Goal: Task Accomplishment & Management: Complete application form

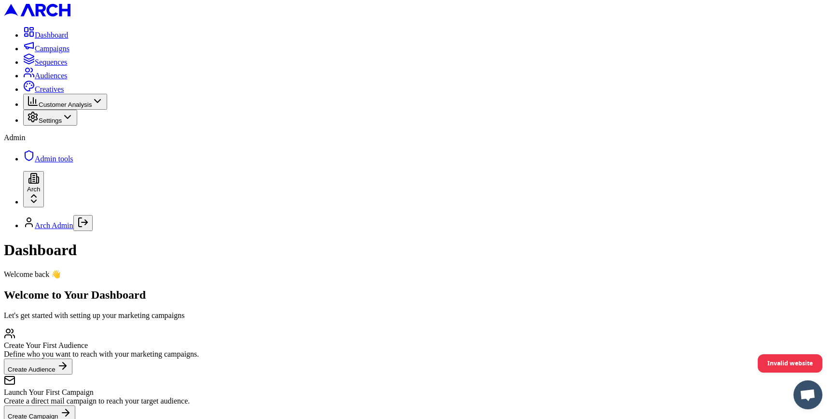
click at [68, 80] on span "Audiences" at bounding box center [51, 75] width 33 height 8
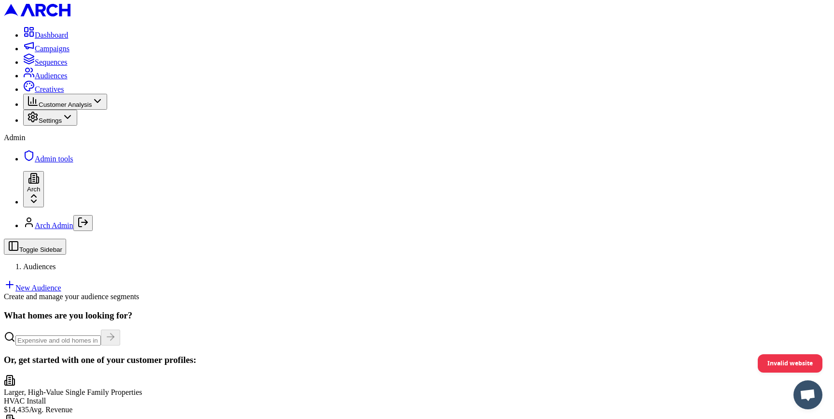
click at [61, 283] on link "New Audience" at bounding box center [32, 287] width 57 height 8
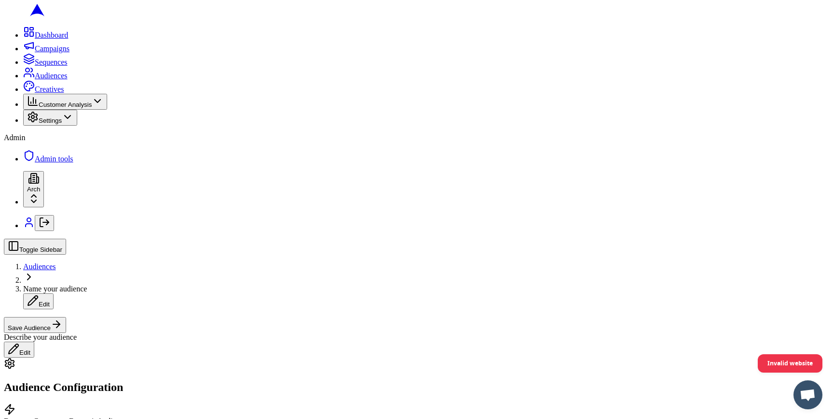
scroll to position [344, 0]
click at [106, 203] on button "Before" at bounding box center [92, 198] width 27 height 10
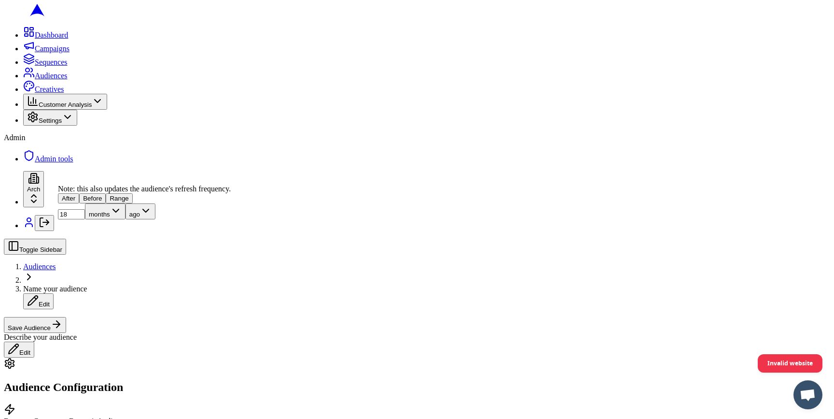
click at [132, 203] on button "Range" at bounding box center [119, 198] width 27 height 10
click at [104, 219] on input "24" at bounding box center [90, 214] width 27 height 10
type input "18"
click at [95, 235] on input "18" at bounding box center [81, 230] width 27 height 10
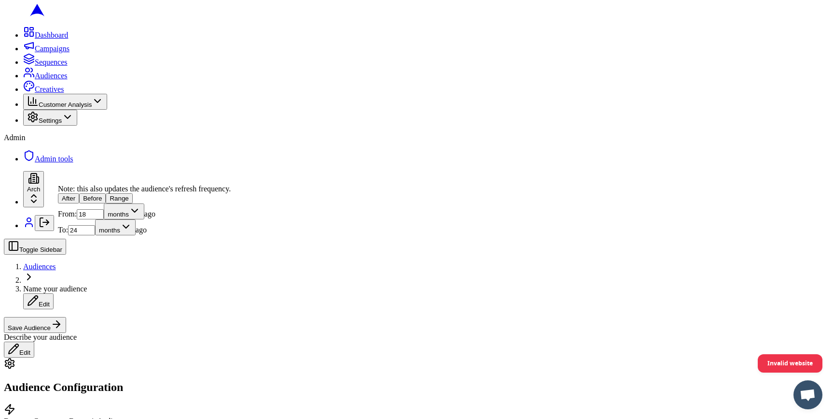
type input "24"
click at [104, 219] on input "18" at bounding box center [90, 214] width 27 height 10
click at [103, 219] on input "124" at bounding box center [90, 214] width 27 height 10
type input "24"
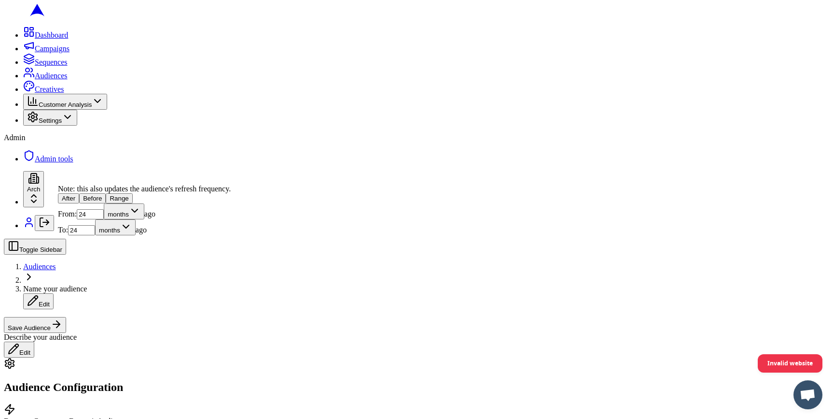
click at [95, 235] on input "24" at bounding box center [81, 230] width 27 height 10
type input "18"
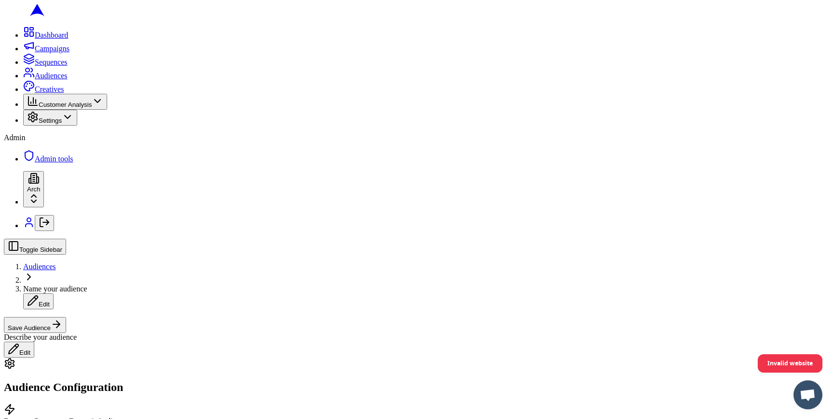
click at [66, 317] on button "Save Audience" at bounding box center [35, 325] width 62 height 16
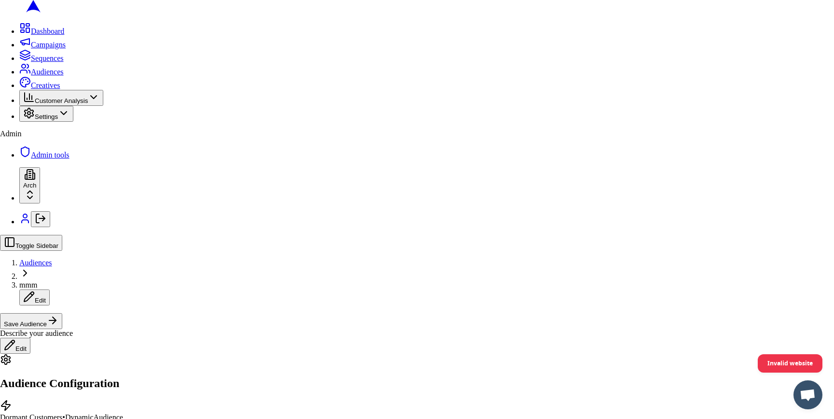
type input "mmm"
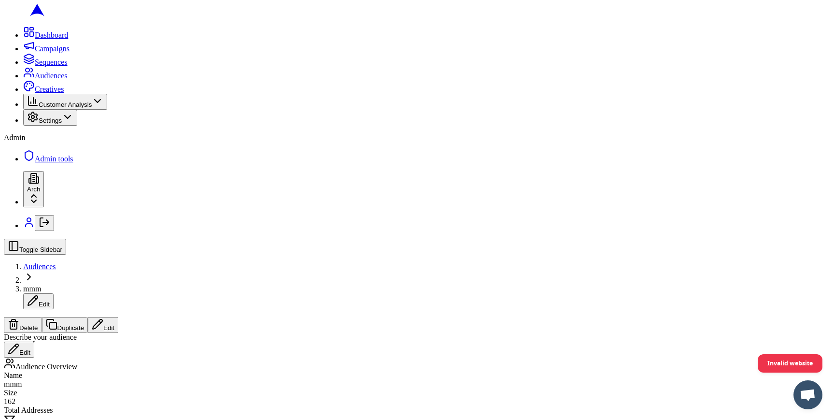
click at [67, 80] on span "Audiences" at bounding box center [51, 75] width 33 height 8
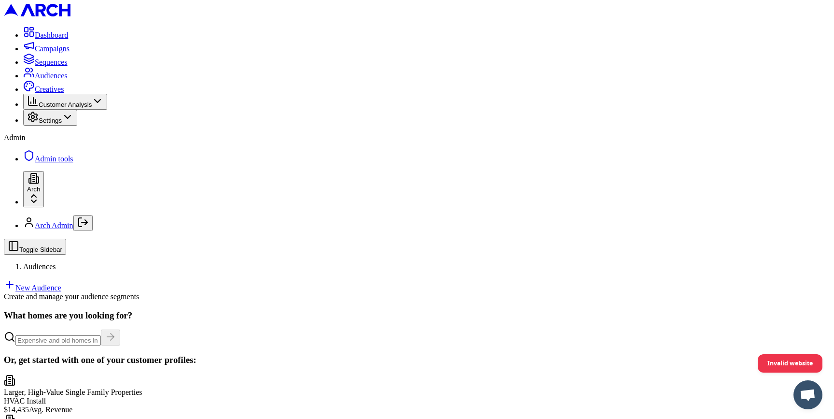
scroll to position [88, 0]
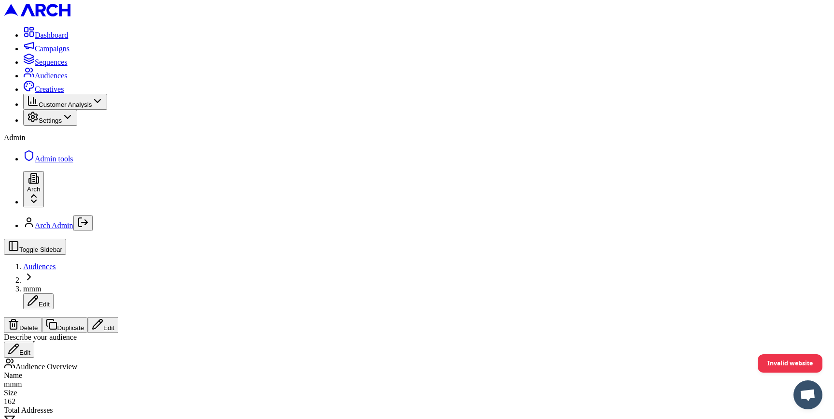
click at [118, 317] on button "Edit" at bounding box center [103, 325] width 30 height 16
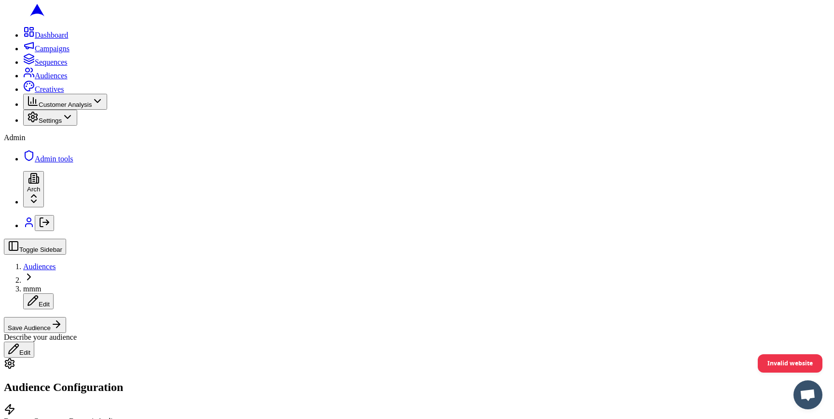
scroll to position [355, 0]
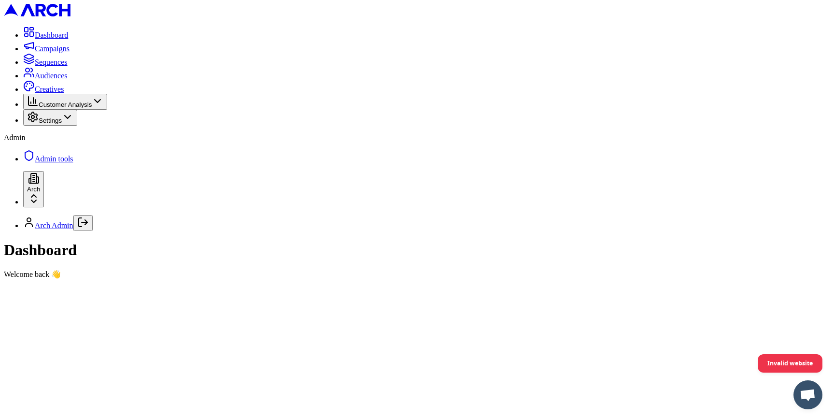
click at [126, 279] on main at bounding box center [417, 279] width 826 height 0
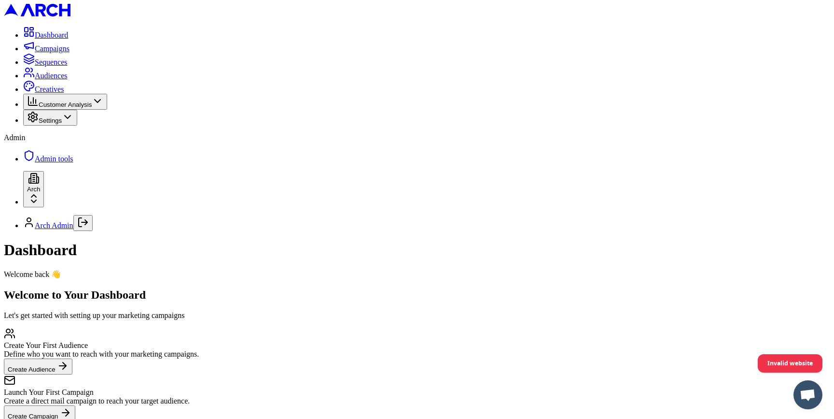
click at [68, 80] on span "Audiences" at bounding box center [51, 75] width 33 height 8
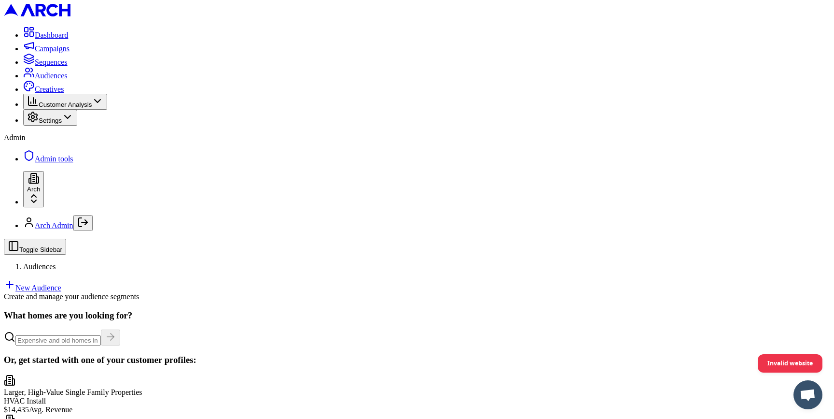
click at [61, 283] on link "New Audience" at bounding box center [32, 287] width 57 height 8
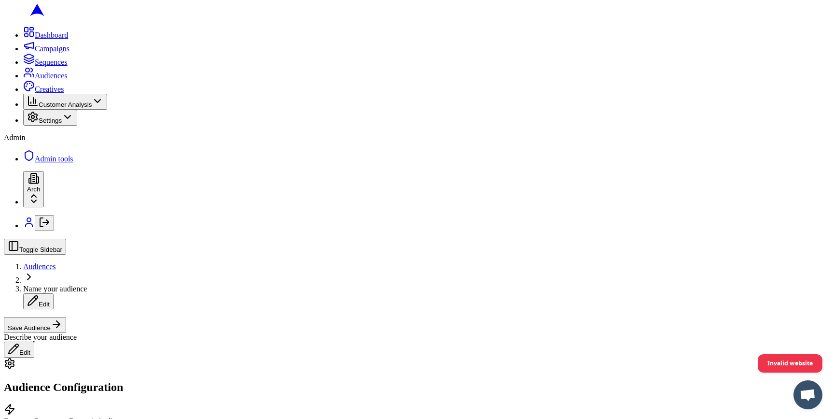
scroll to position [313, 0]
click at [141, 231] on button "Date Range" at bounding box center [120, 226] width 42 height 10
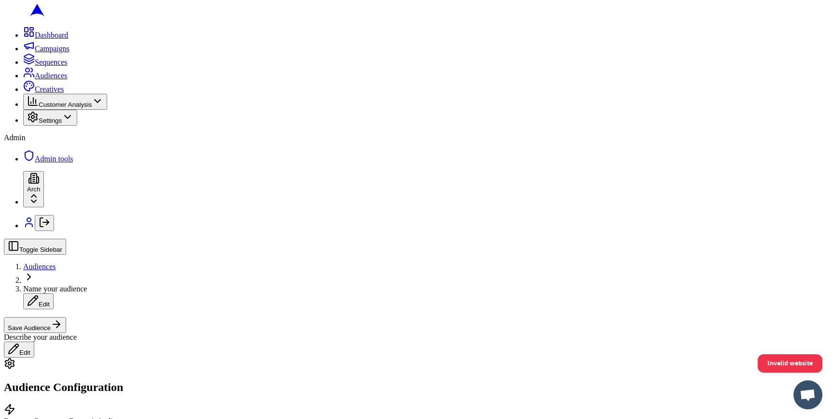
scroll to position [0, 0]
click at [66, 317] on button "Save Audience" at bounding box center [35, 325] width 62 height 16
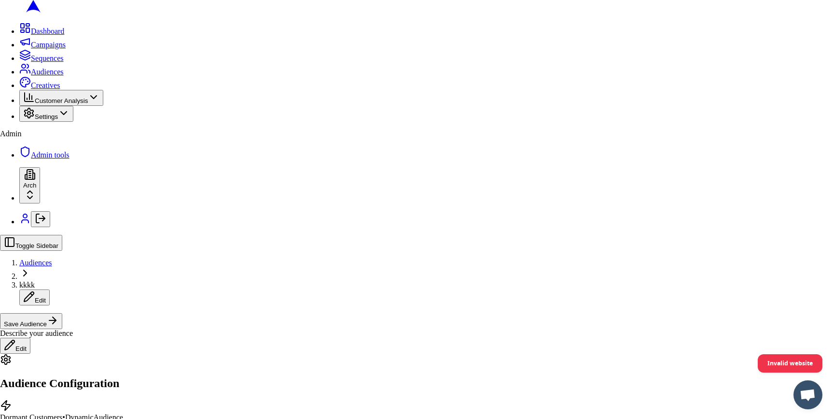
type input "kkkk"
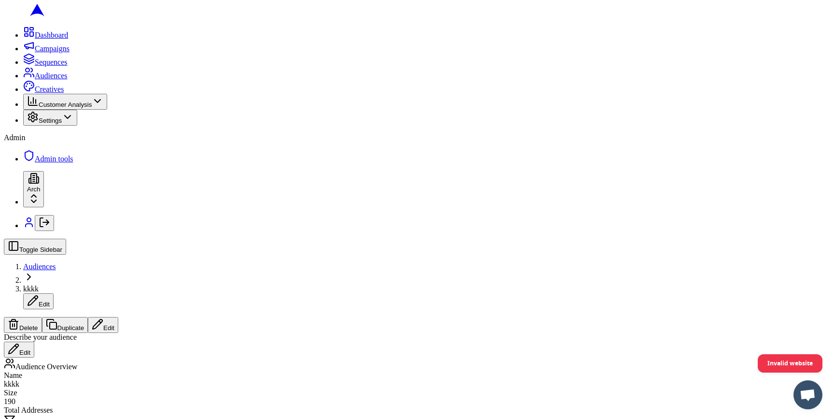
click at [118, 317] on button "Edit" at bounding box center [103, 325] width 30 height 16
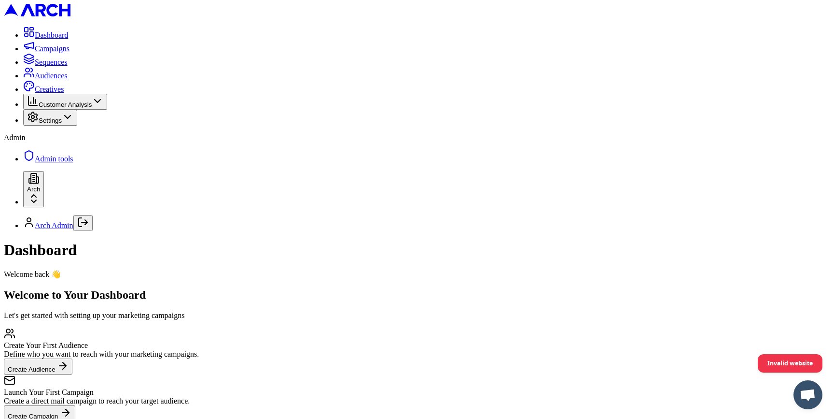
click at [68, 80] on span "Audiences" at bounding box center [51, 75] width 33 height 8
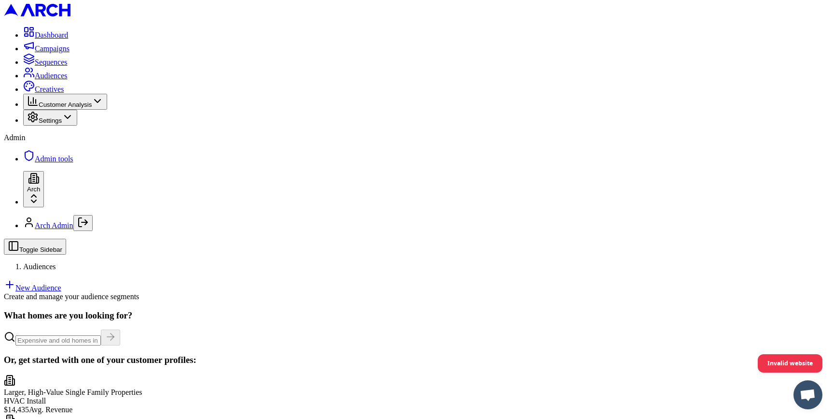
scroll to position [84, 0]
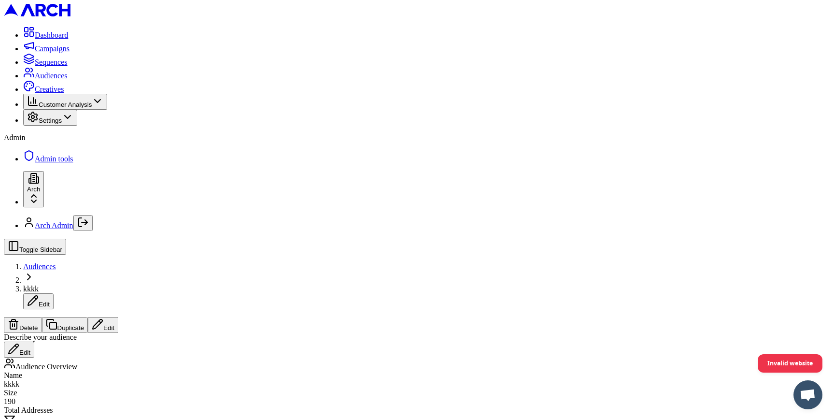
click at [118, 317] on button "Edit" at bounding box center [103, 325] width 30 height 16
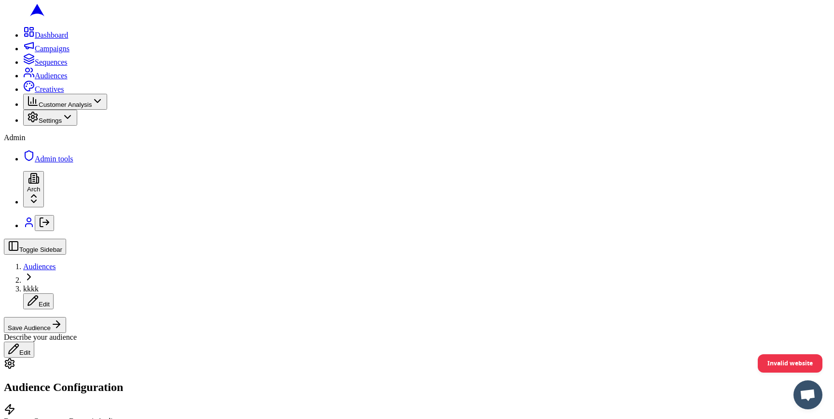
click at [66, 317] on button "Save Audience" at bounding box center [35, 325] width 62 height 16
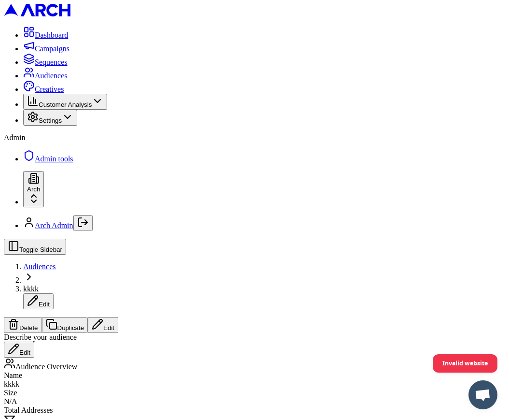
click at [68, 80] on link "Audiences" at bounding box center [45, 75] width 44 height 8
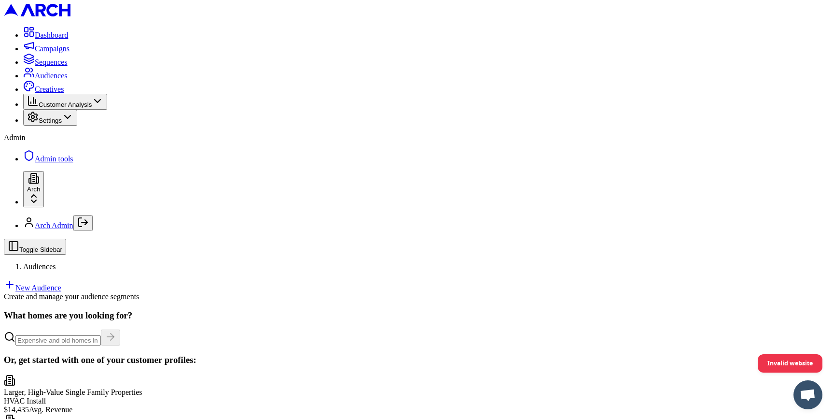
scroll to position [94, 0]
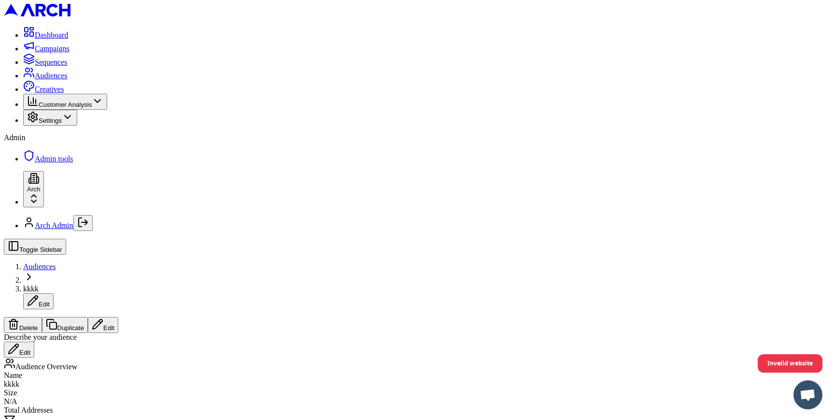
click at [118, 317] on button "Edit" at bounding box center [103, 325] width 30 height 16
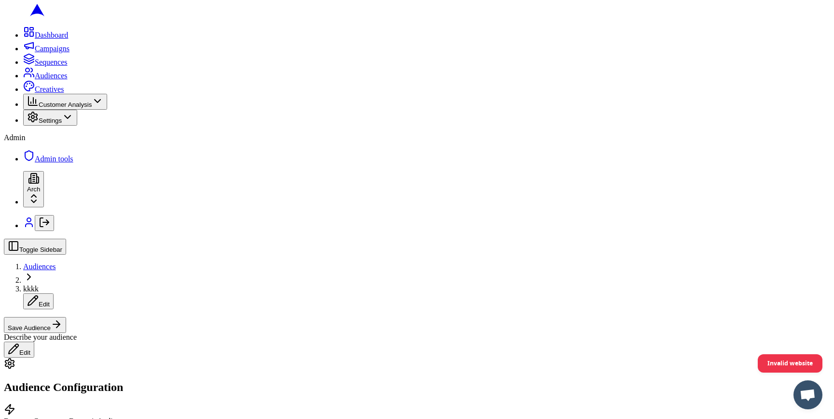
click at [66, 317] on button "Save Audience" at bounding box center [35, 325] width 62 height 16
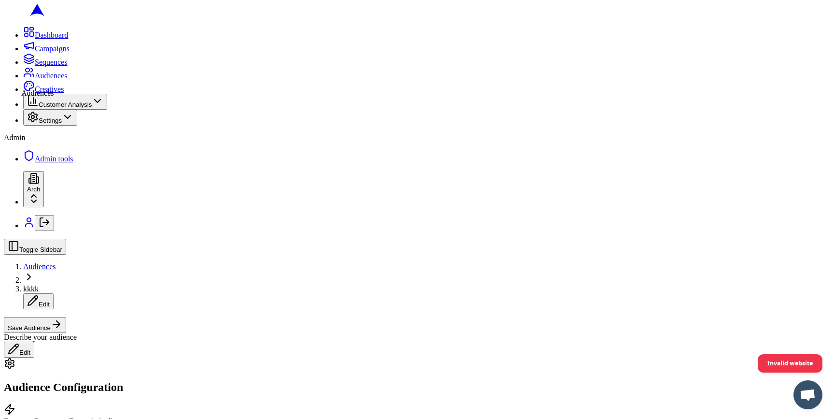
click at [23, 78] on icon at bounding box center [29, 73] width 12 height 12
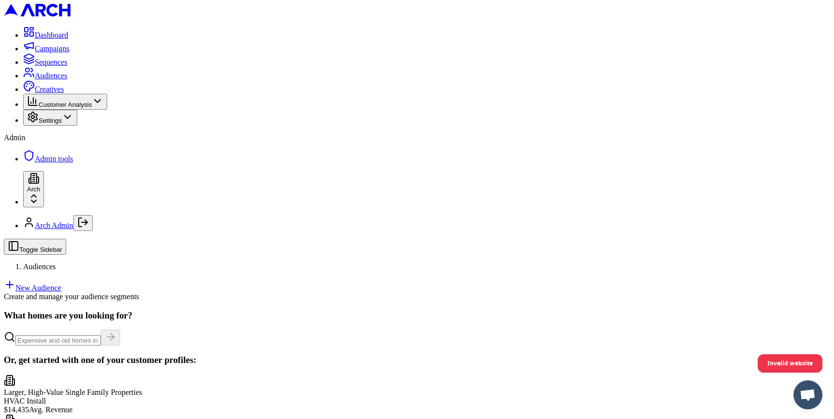
click at [61, 283] on link "New Audience" at bounding box center [32, 287] width 57 height 8
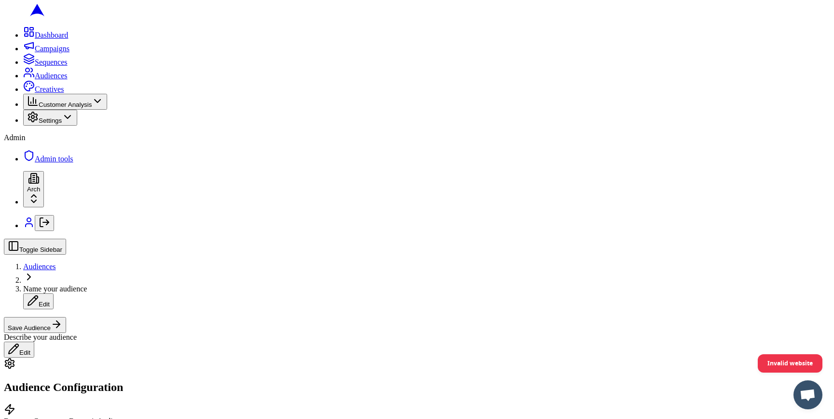
scroll to position [307, 0]
click at [141, 237] on button "Date Range" at bounding box center [120, 231] width 42 height 10
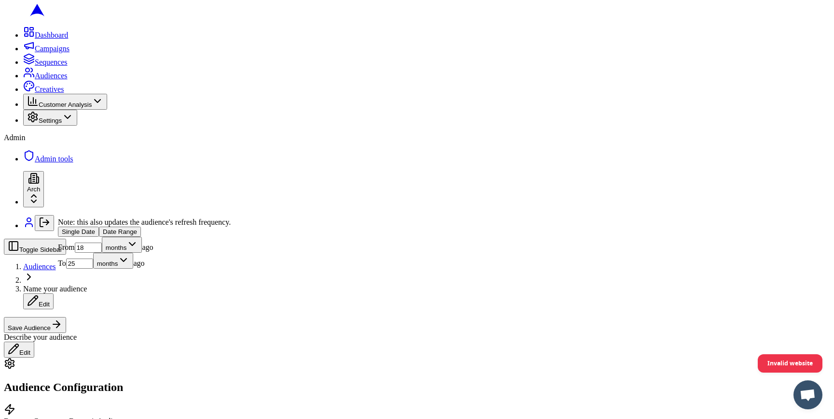
click at [102, 252] on input "18" at bounding box center [88, 247] width 27 height 10
type input "12"
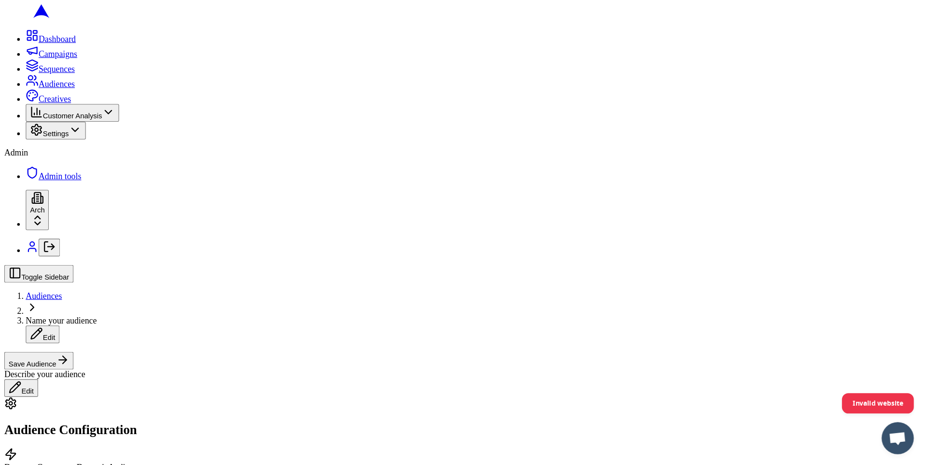
scroll to position [0, 0]
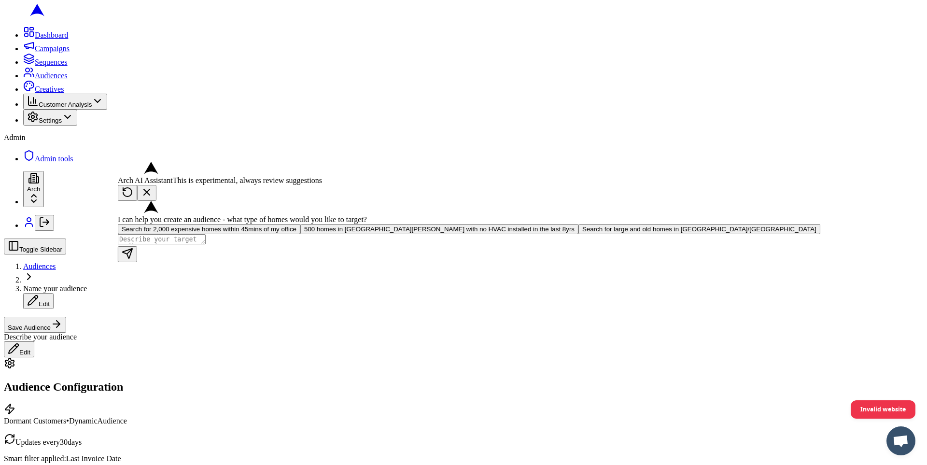
click at [206, 244] on textarea at bounding box center [162, 239] width 88 height 10
type textarea "berkeley zip codes"
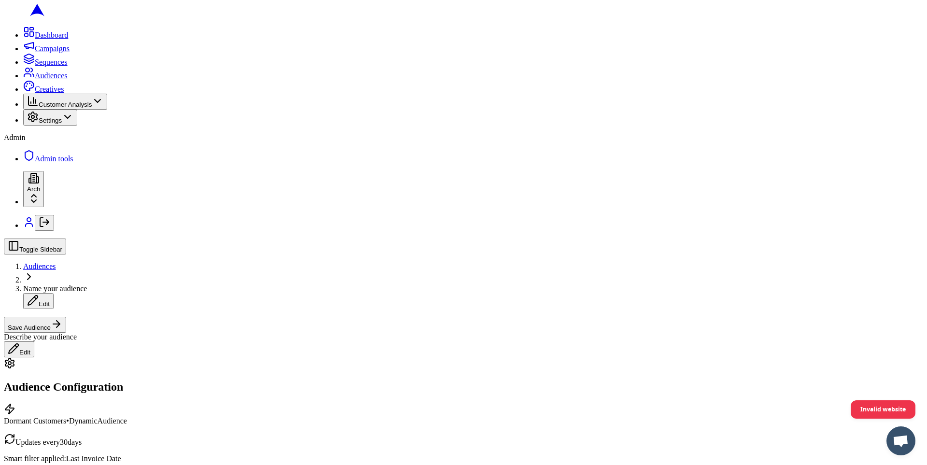
click at [66, 317] on button "Save Audience" at bounding box center [35, 325] width 62 height 16
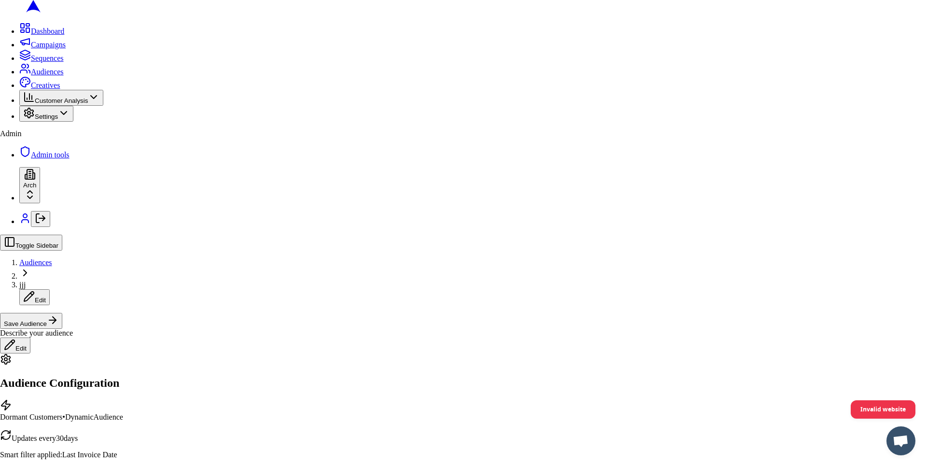
type input "jjj"
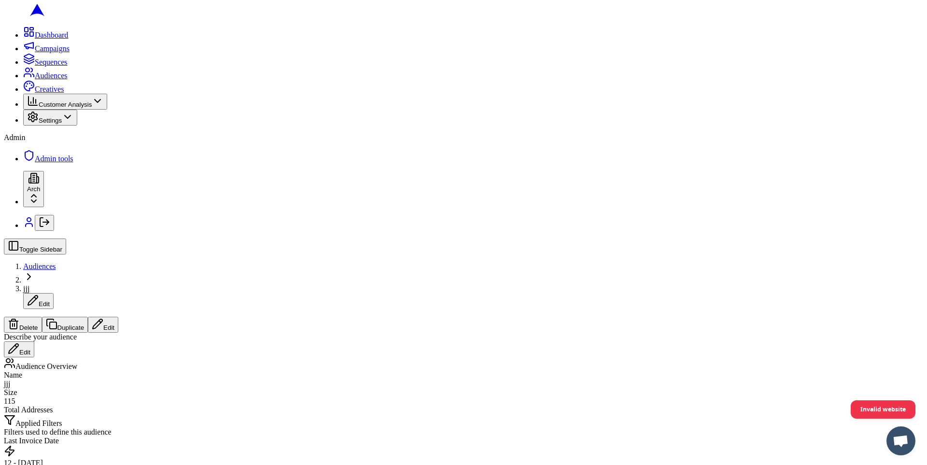
click at [118, 317] on button "Edit" at bounding box center [103, 325] width 30 height 16
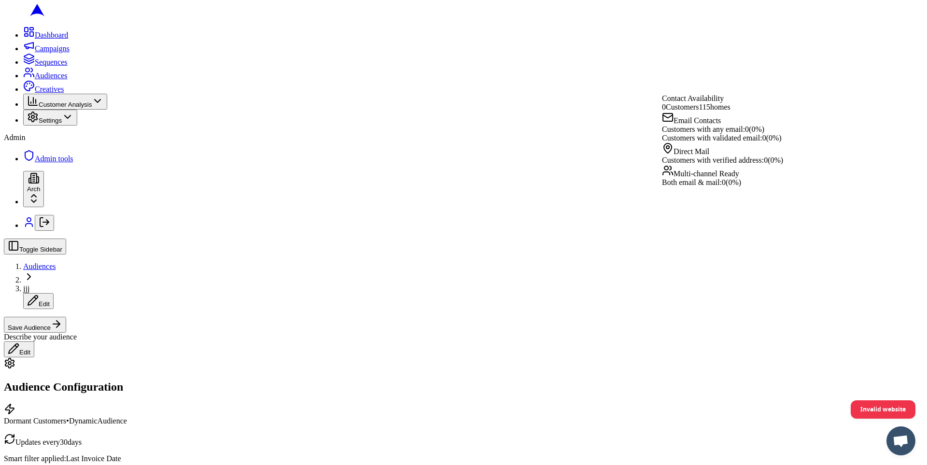
click at [702, 102] on span "Contact Availability" at bounding box center [693, 98] width 62 height 8
copy span "Contact Availability"
click at [732, 238] on div "Toggle Sidebar Audiences jjj Edit Save Audience Describe your audience Edit" at bounding box center [463, 297] width 919 height 119
